Goal: Task Accomplishment & Management: Use online tool/utility

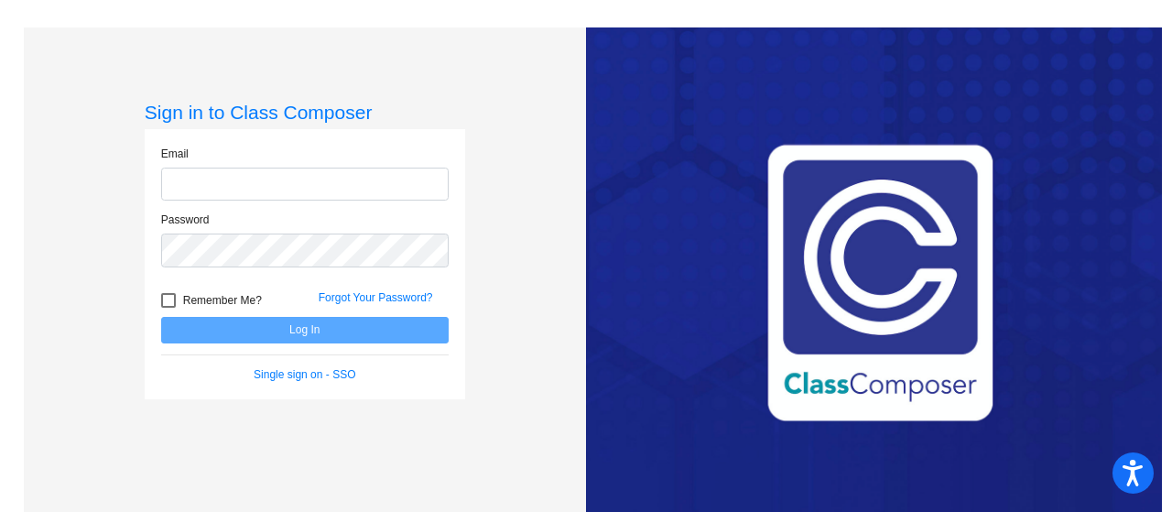
click at [266, 183] on input "email" at bounding box center [305, 185] width 288 height 34
type input "[EMAIL_ADDRESS][DOMAIN_NAME]"
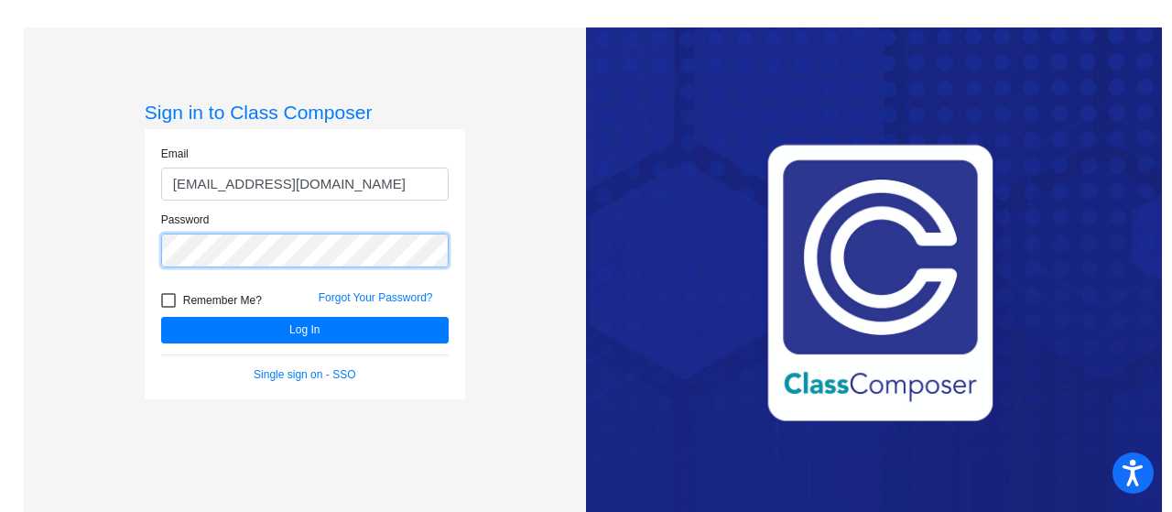
click at [161, 317] on button "Log In" at bounding box center [305, 330] width 288 height 27
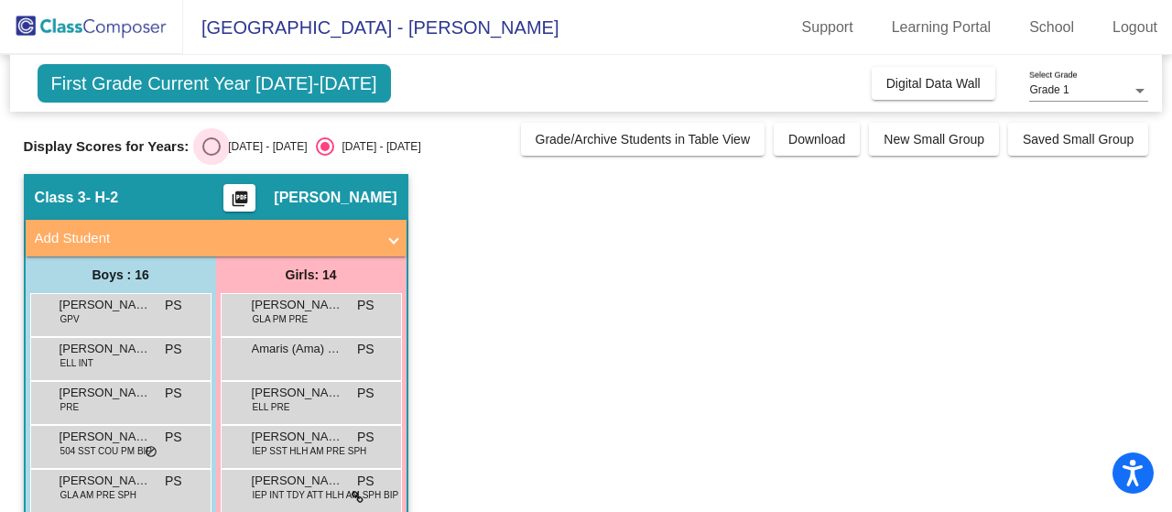
click at [214, 140] on div "Select an option" at bounding box center [211, 146] width 18 height 18
click at [212, 156] on input "[DATE] - [DATE]" at bounding box center [211, 156] width 1 height 1
radio input "true"
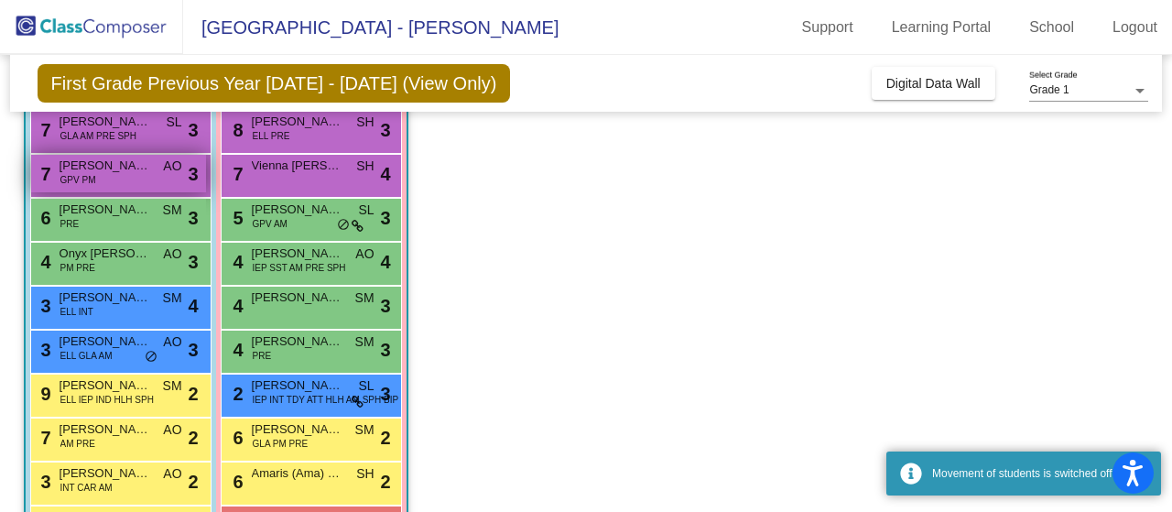
scroll to position [366, 0]
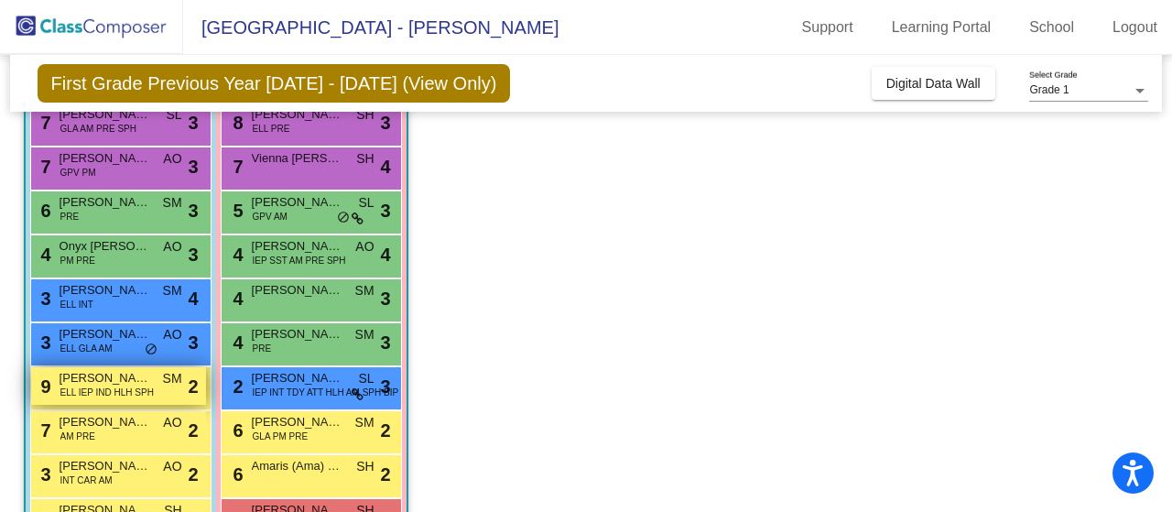
click at [154, 385] on div "9 [PERSON_NAME] ELL IEP IND HLH SPH SM lock do_not_disturb_alt 2" at bounding box center [118, 386] width 175 height 38
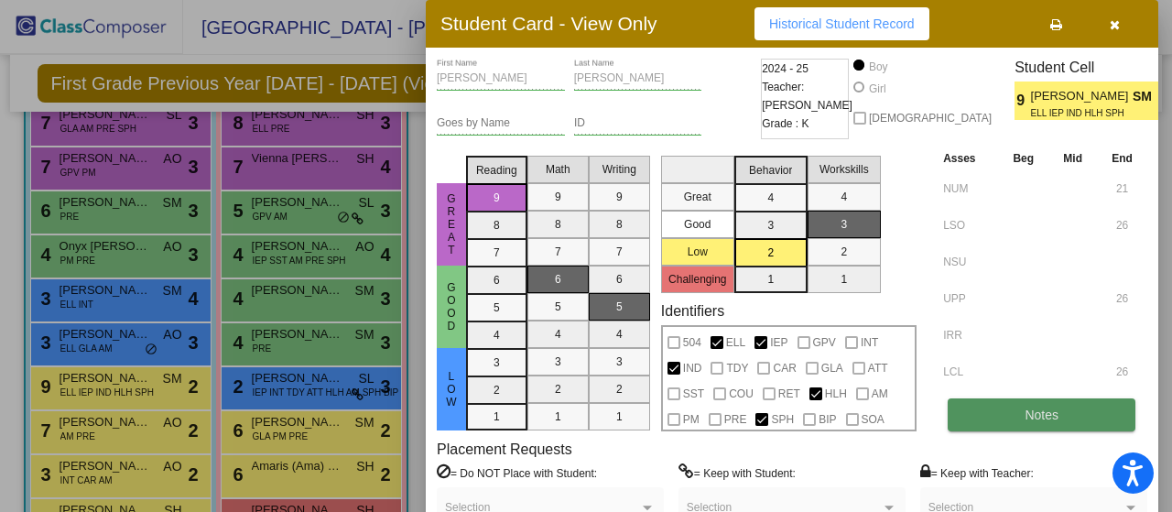
click at [971, 410] on button "Notes" at bounding box center [1042, 414] width 188 height 33
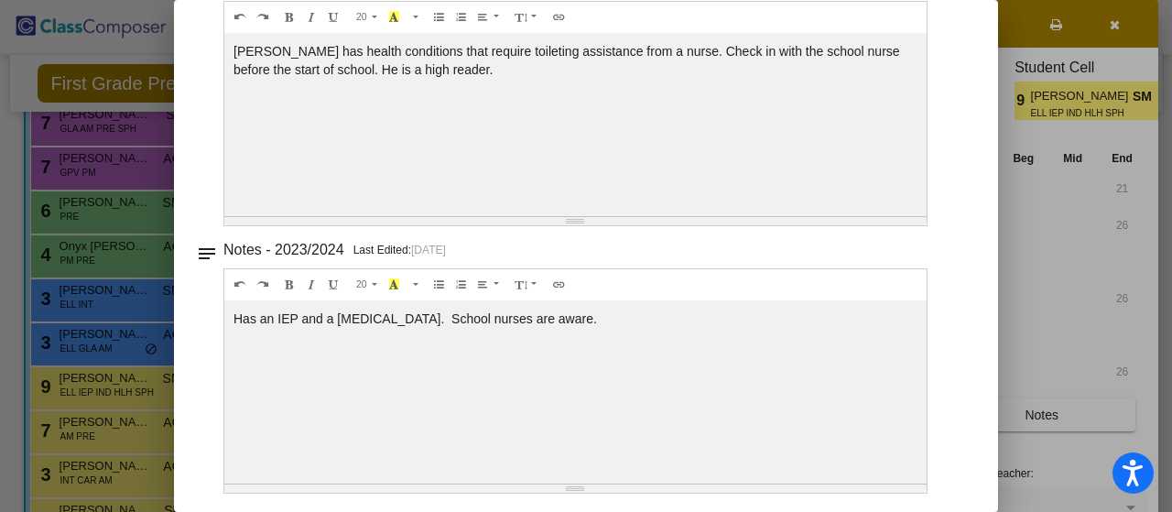
scroll to position [0, 0]
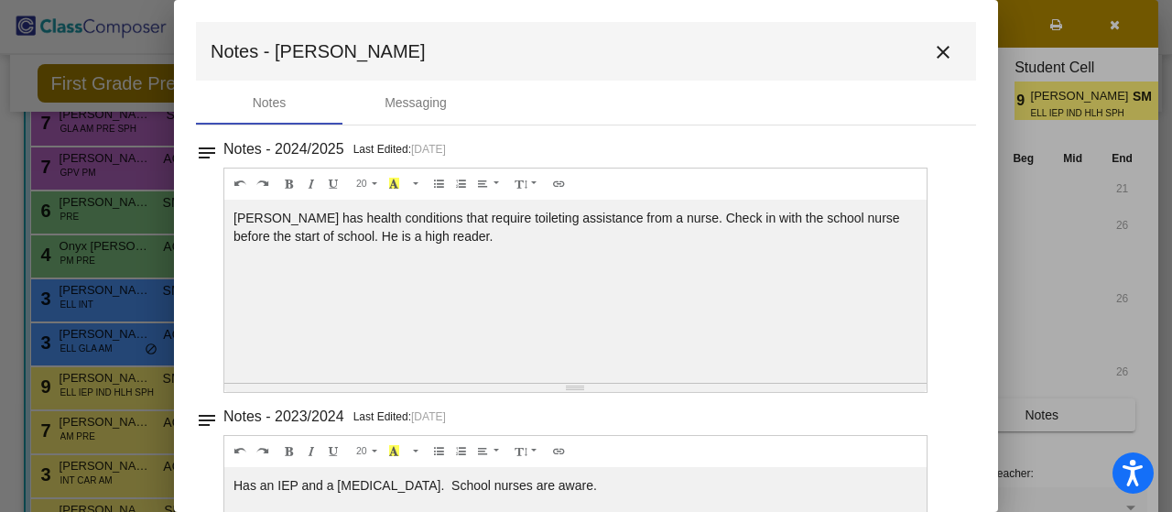
click at [936, 49] on mat-icon "close" at bounding box center [944, 52] width 22 height 22
